Goal: Find specific page/section: Find specific page/section

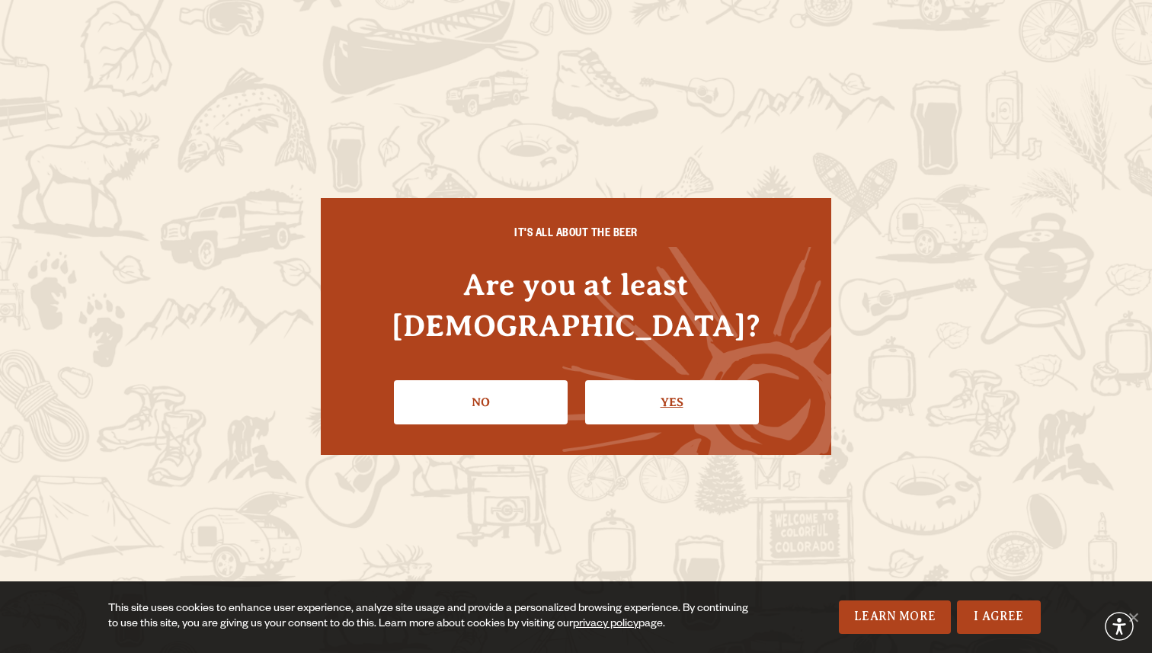
click at [687, 380] on link "Yes" at bounding box center [672, 402] width 174 height 44
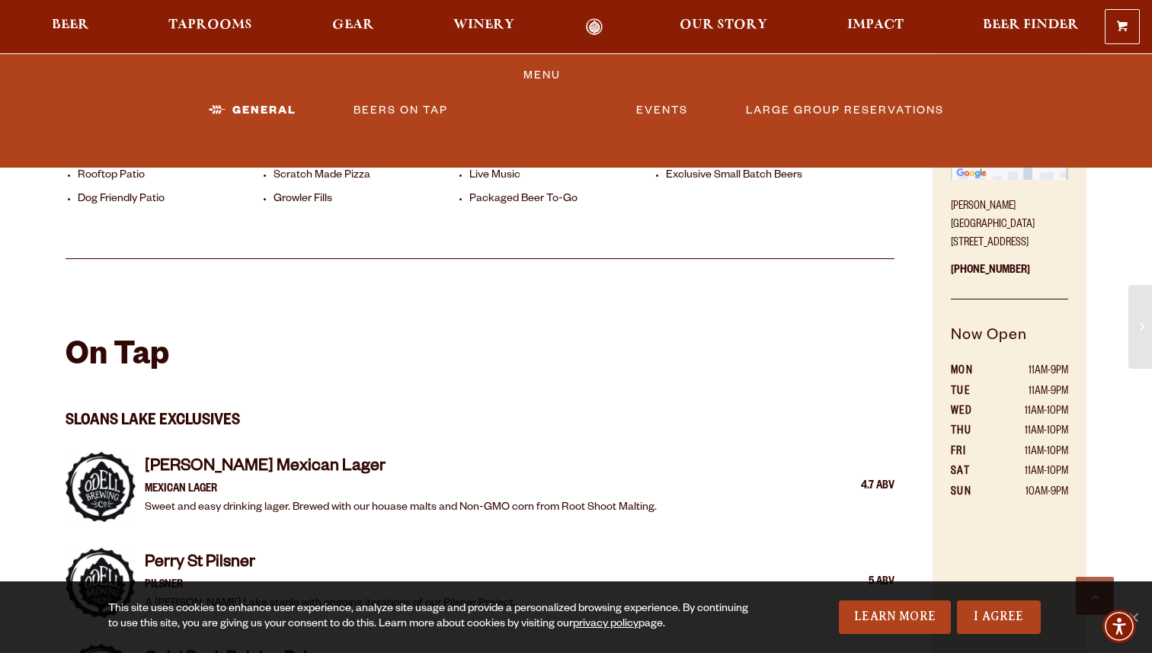
scroll to position [843, 0]
click at [232, 31] on span "Taprooms" at bounding box center [210, 25] width 84 height 12
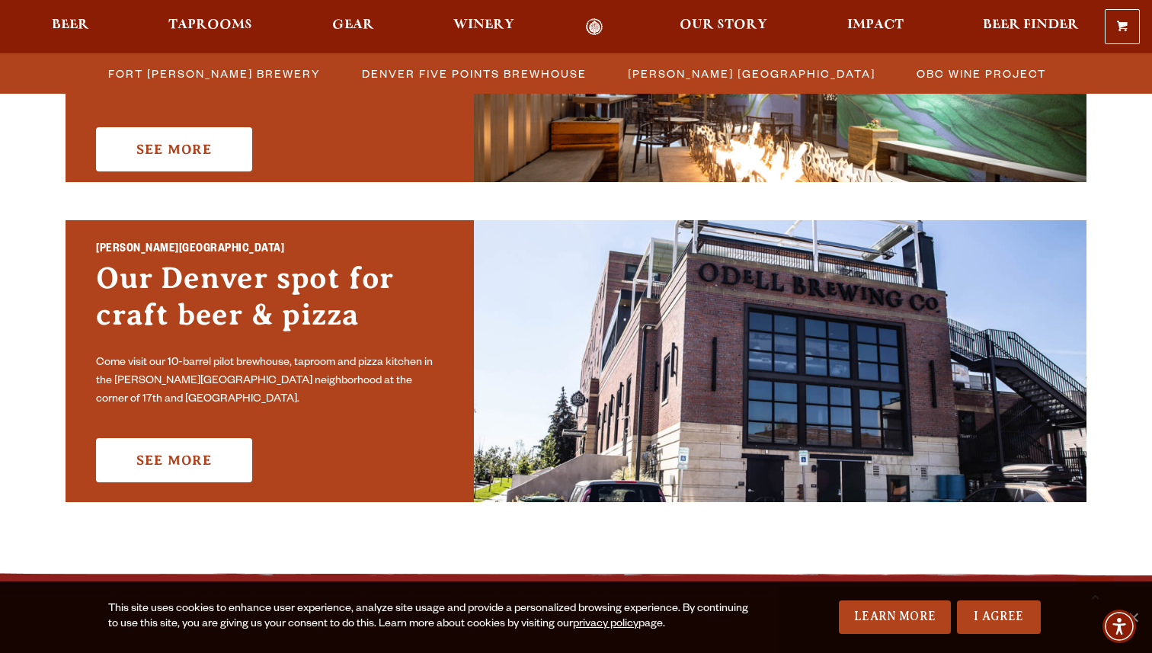
scroll to position [1032, 0]
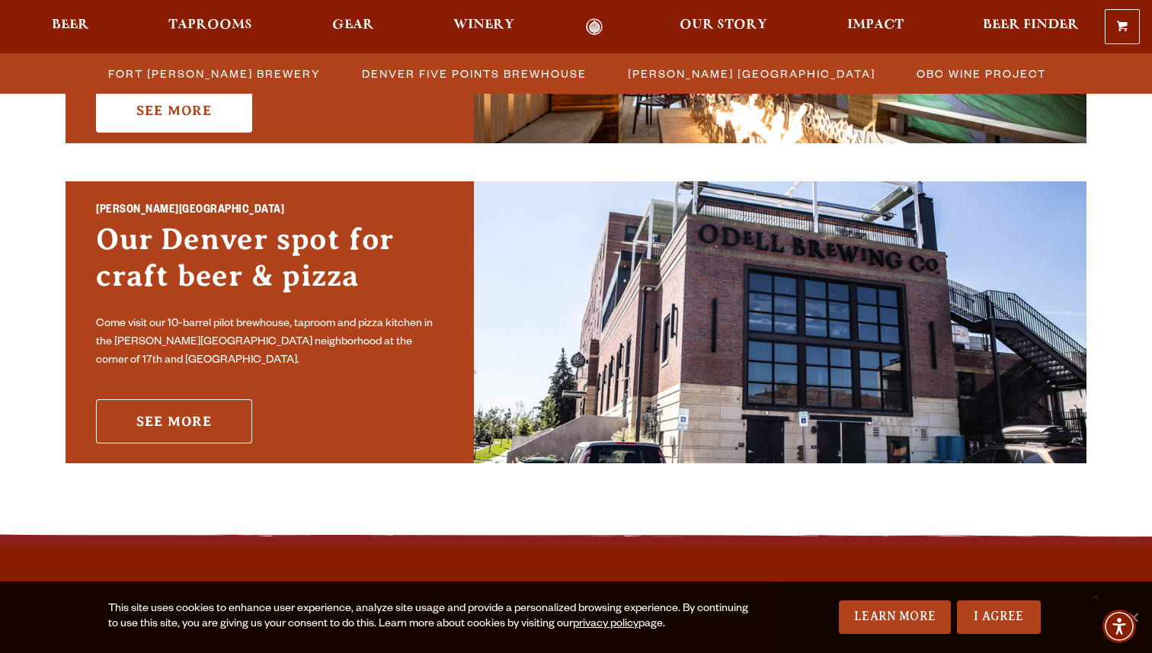
click at [192, 412] on link "See More" at bounding box center [174, 421] width 156 height 44
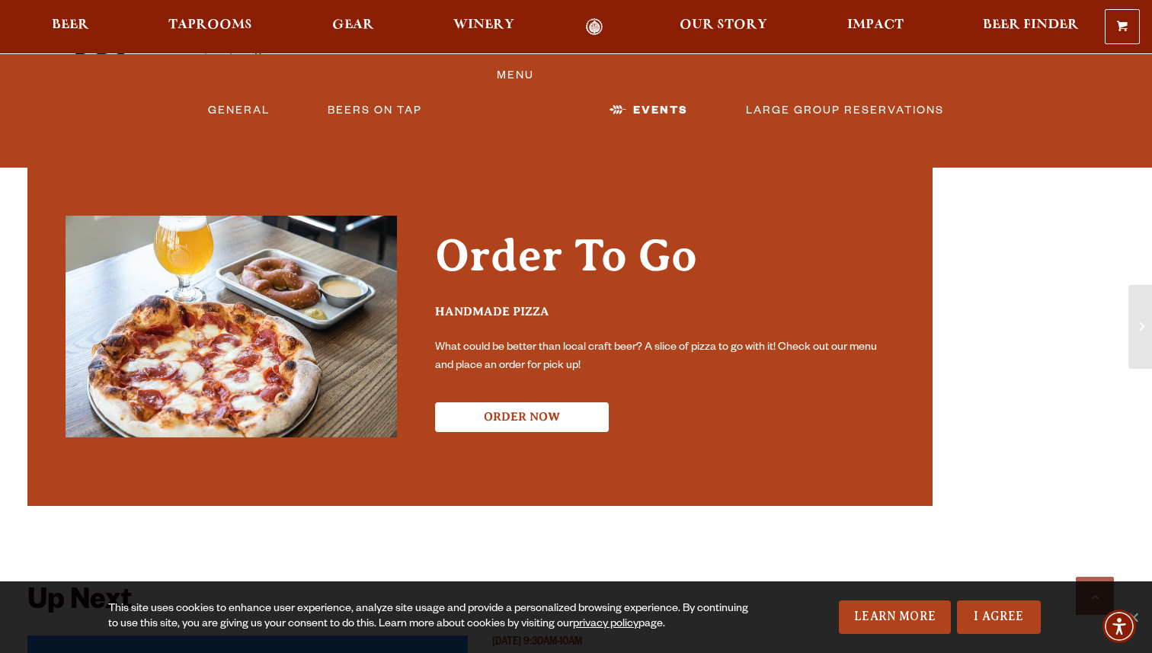
scroll to position [2572, 0]
